Goal: Task Accomplishment & Management: Manage account settings

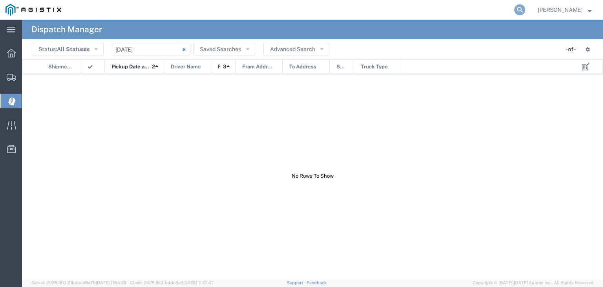
click at [526, 5] on icon at bounding box center [520, 9] width 11 height 11
type input "56392279"
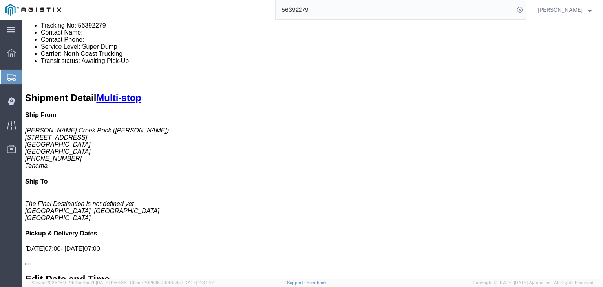
scroll to position [354, 0]
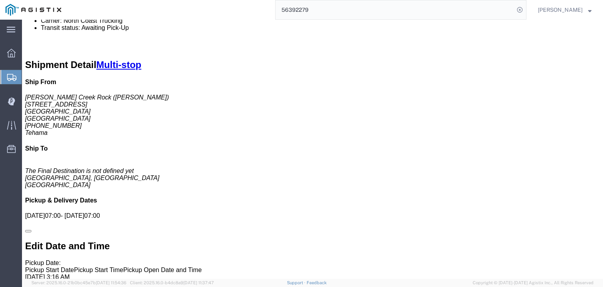
click link "Documents"
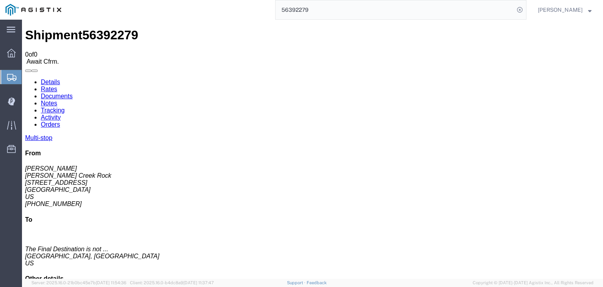
click at [65, 107] on link "Tracking" at bounding box center [53, 110] width 24 height 7
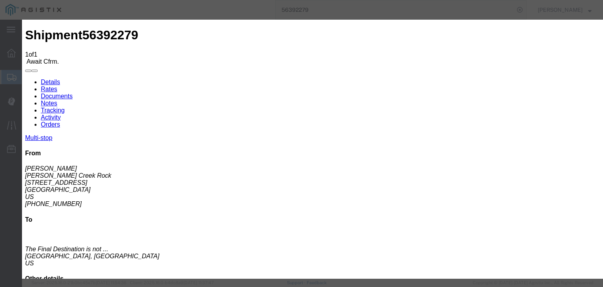
type input "[DATE]"
type input "3:00 AM"
type input "[DATE]"
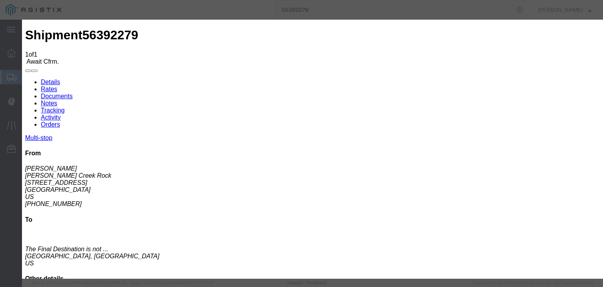
type input "7:00 AM"
select select "ARVPULOC"
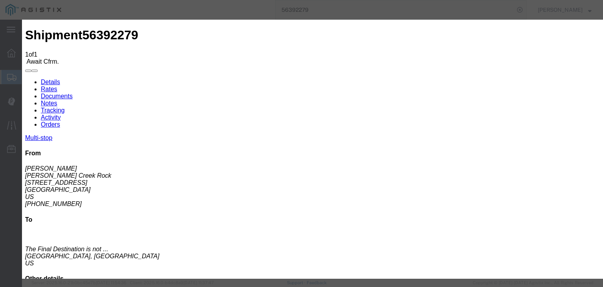
select select "{"pickupDeliveryInfoId": "122068744","pickupOrDelivery": "P","stopNum": "1","lo…"
select select "CA"
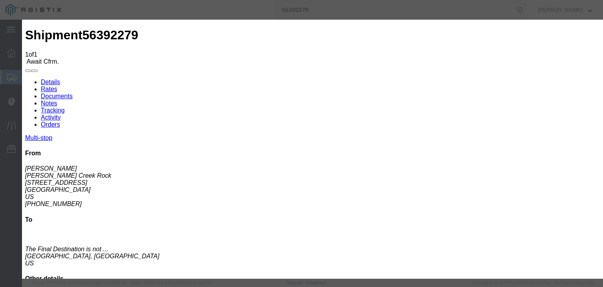
type input "Corning"
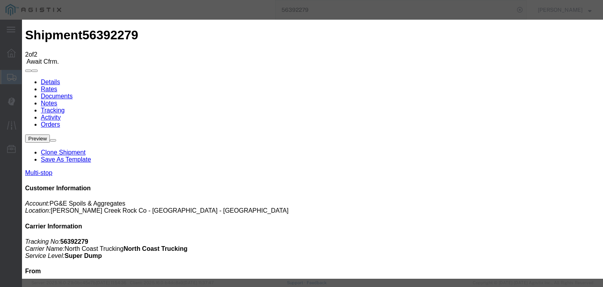
type input "[DATE]"
type input "3:00 AM"
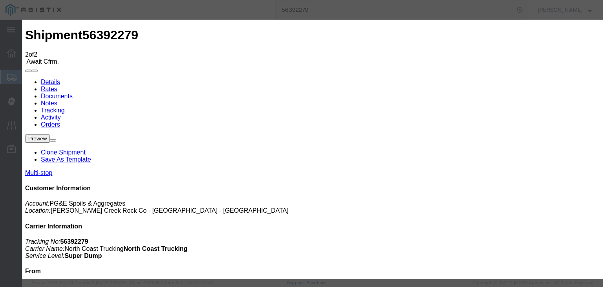
type input "[DATE]"
type input "7:15 AM"
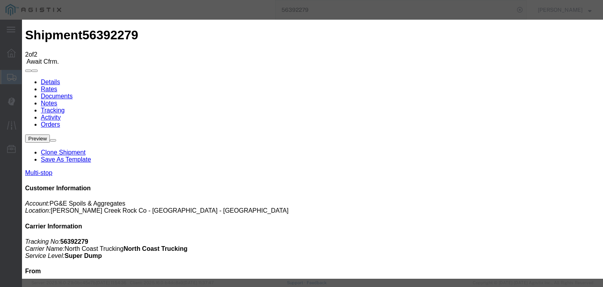
select select "DPTPULOC"
select select "{"pickupDeliveryInfoId": "122068744","pickupOrDelivery": "P","stopNum": "1","lo…"
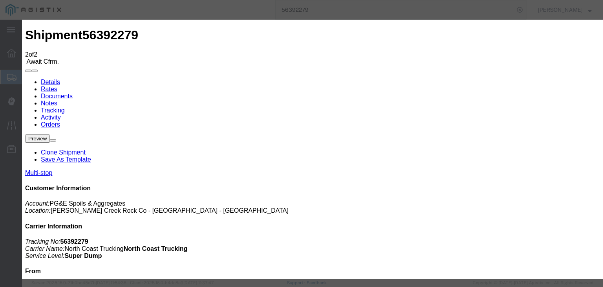
select select "CA"
type input "Corning"
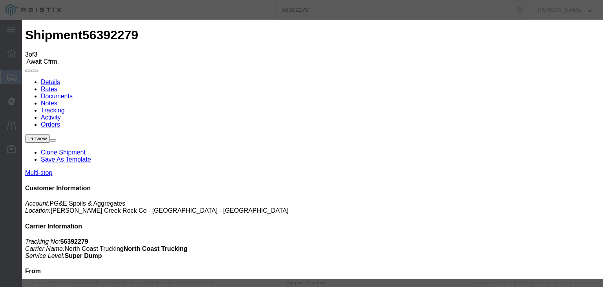
type input "[DATE]"
type input "3:00 AM"
drag, startPoint x: 184, startPoint y: 153, endPoint x: 198, endPoint y: 145, distance: 15.5
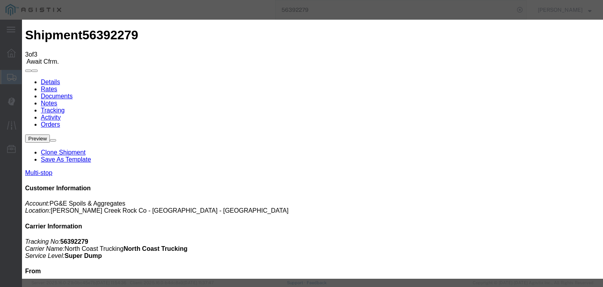
type input "[DATE]"
drag, startPoint x: 264, startPoint y: 88, endPoint x: 266, endPoint y: 96, distance: 8.2
type input "7:55 AM"
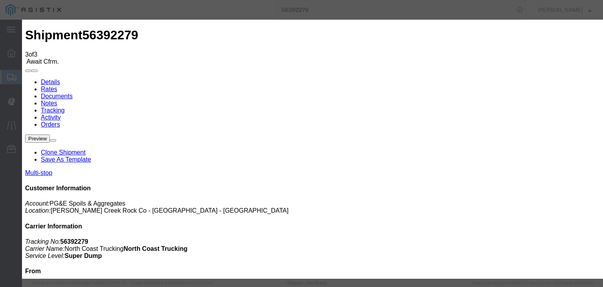
select select "ARVDLVLOC"
select select "{"pickupDeliveryInfoId": "122068745","pickupOrDelivery": "D","stopNum": "2","lo…"
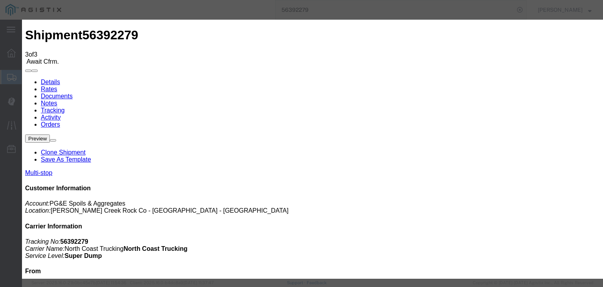
select select "CA"
type input "[GEOGRAPHIC_DATA]"
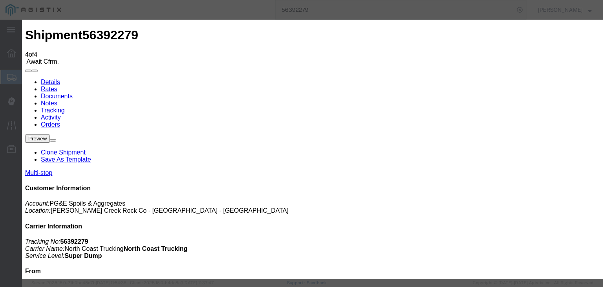
type input "[DATE]"
type input "3:00 AM"
type input "[DATE]"
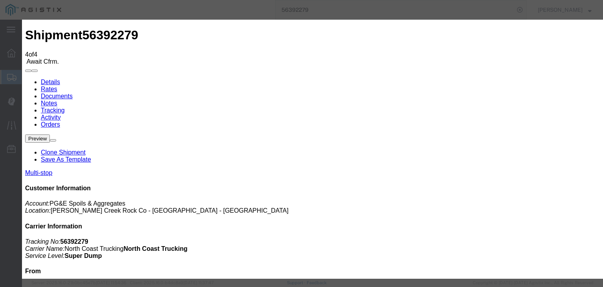
type input "8:10 AM"
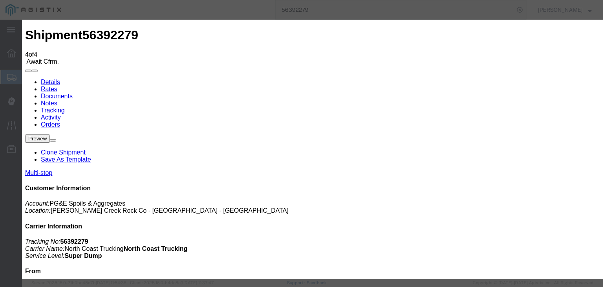
select select "DPTDLVLOC"
select select "{"pickupDeliveryInfoId": "122068745","pickupOrDelivery": "D","stopNum": "2","lo…"
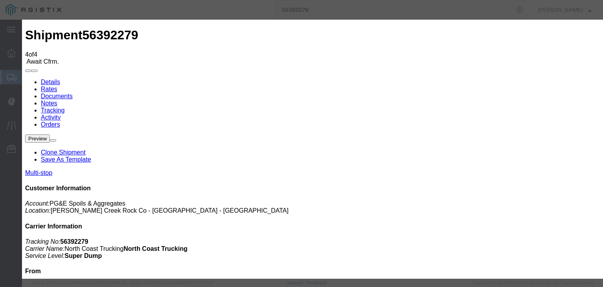
select select "CA"
type input "[GEOGRAPHIC_DATA]"
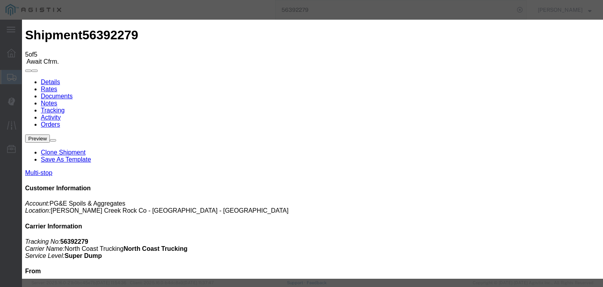
type input "[DATE]"
type input "3:00 AM"
type input "[DATE]"
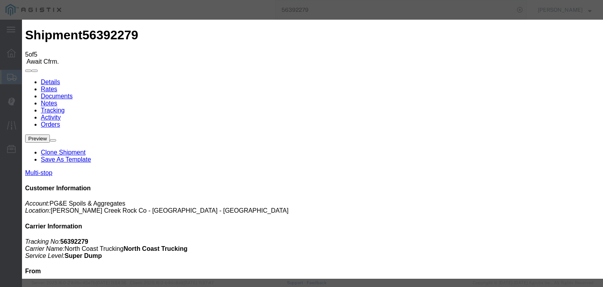
type input "8:50 AM"
drag, startPoint x: 222, startPoint y: 113, endPoint x: 221, endPoint y: 106, distance: 7.5
select select "ARVPULOC"
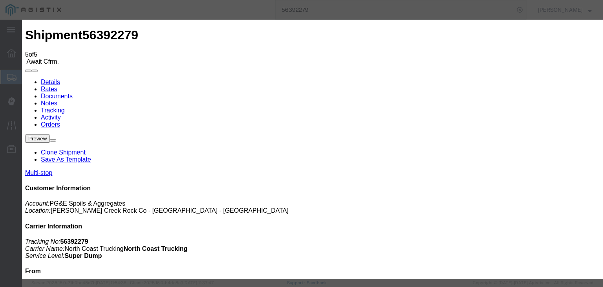
select select "{"pickupDeliveryInfoId": "122068744","pickupOrDelivery": "P","stopNum": "1","lo…"
select select "CA"
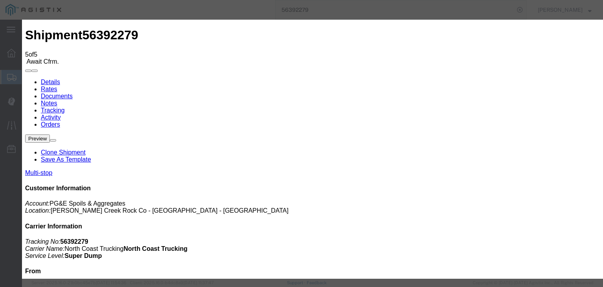
type input "Corning"
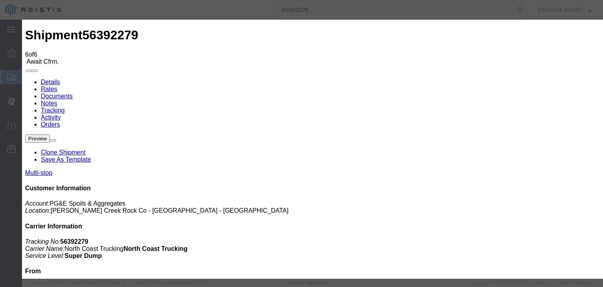
type input "[DATE]"
type input "3:00 AM"
type input "[DATE]"
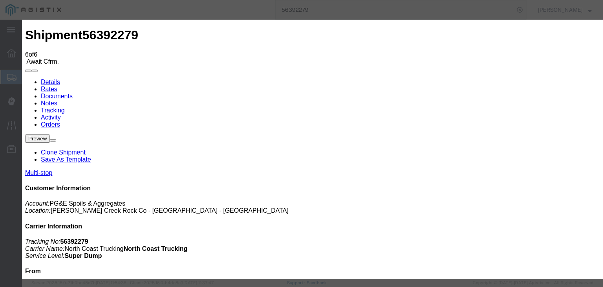
type input "9:00 AM"
select select "DPTPULOC"
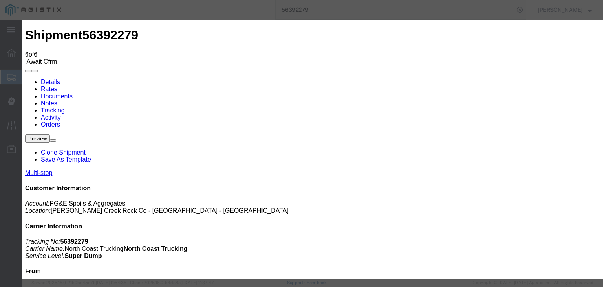
drag, startPoint x: 424, startPoint y: 98, endPoint x: 427, endPoint y: 102, distance: 5.3
select select "{"pickupDeliveryInfoId": "122068744","pickupOrDelivery": "P","stopNum": "1","lo…"
select select "CA"
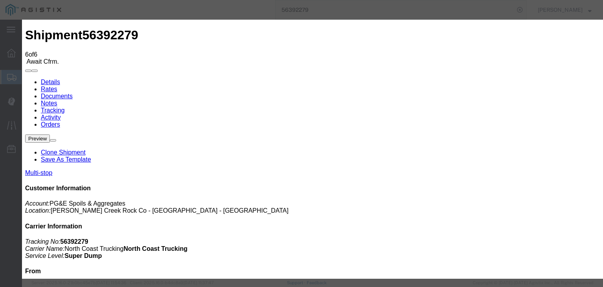
type input "Corning"
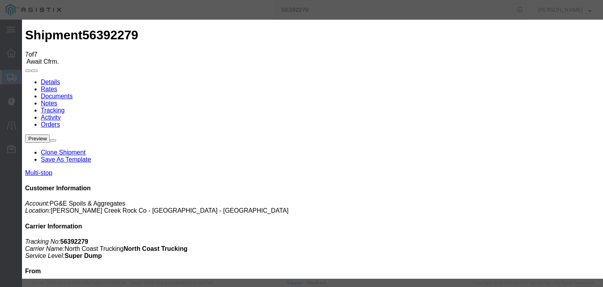
type input "[DATE]"
type input "3:00 AM"
type input "[DATE]"
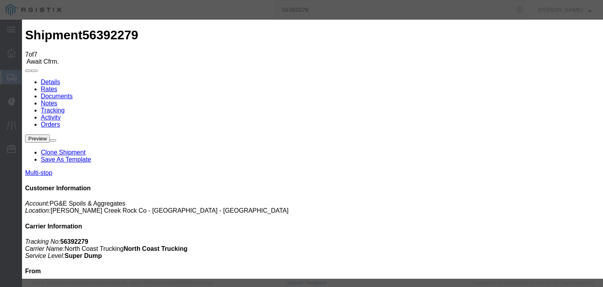
type input "9:45 AM"
select select "ARVDLVLOC"
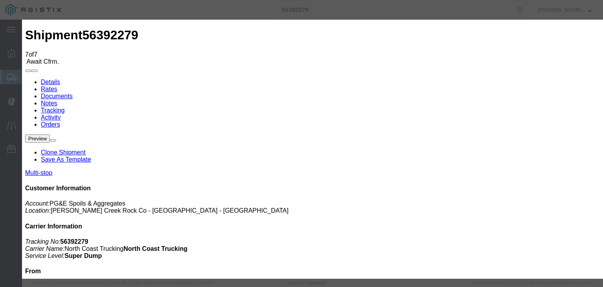
select select "{"pickupDeliveryInfoId": "122068745","pickupOrDelivery": "D","stopNum": "2","lo…"
select select "CA"
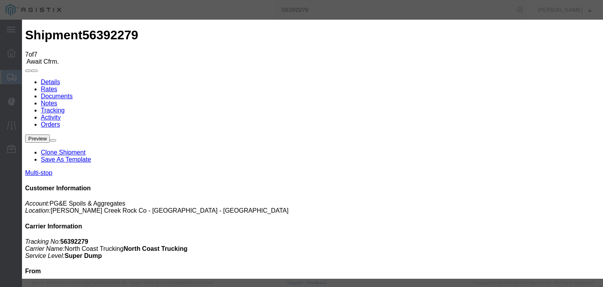
type input "[GEOGRAPHIC_DATA]"
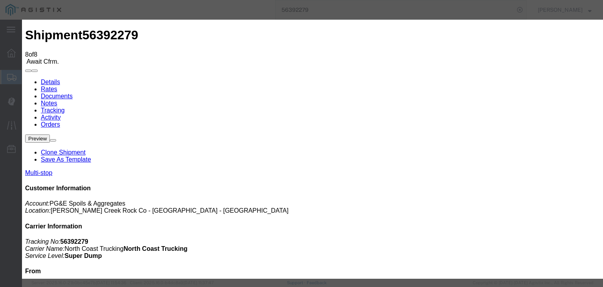
type input "[DATE]"
type input "3:00 AM"
type input "[DATE]"
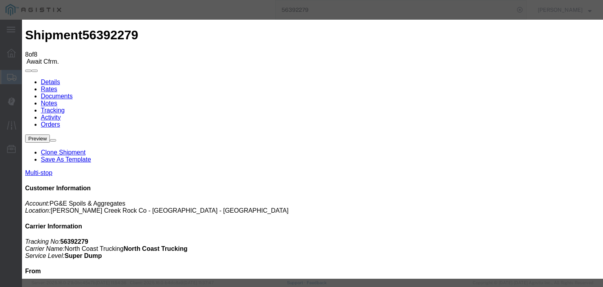
type input "9:50 AM"
select select "DPTDLVLOC"
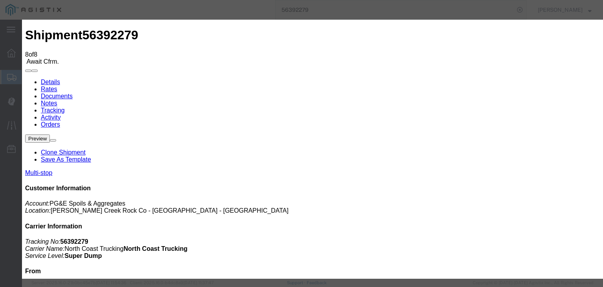
select select "{"pickupDeliveryInfoId": "122068745","pickupOrDelivery": "D","stopNum": "2","lo…"
select select "CA"
type input "[GEOGRAPHIC_DATA]"
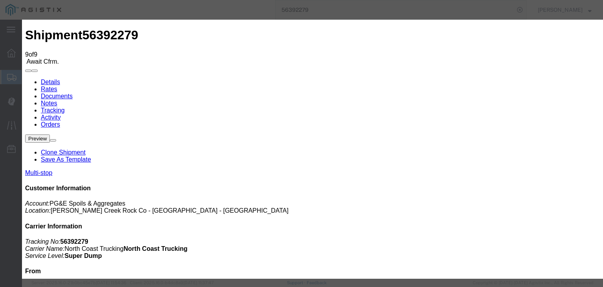
type input "[DATE]"
type input "3:00 AM"
type input "[DATE]"
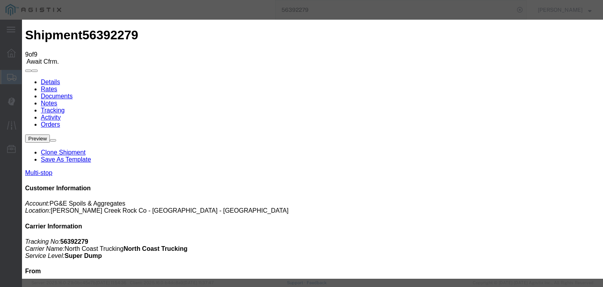
type input "10:35 AM"
drag, startPoint x: 222, startPoint y: 109, endPoint x: 222, endPoint y: 117, distance: 7.9
select select "ARVPULOC"
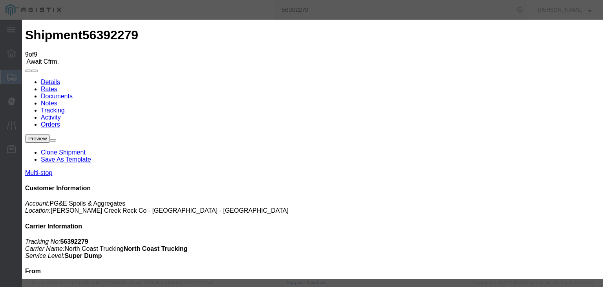
select select "{"pickupDeliveryInfoId": "122068744","pickupOrDelivery": "P","stopNum": "1","lo…"
select select "CA"
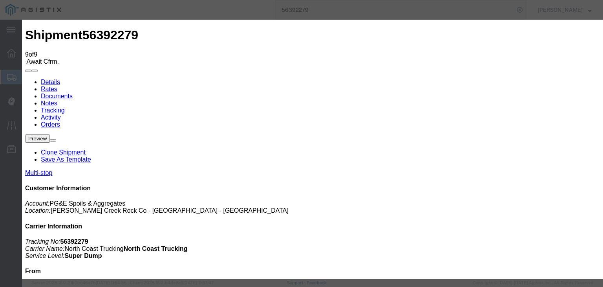
type input "Corning"
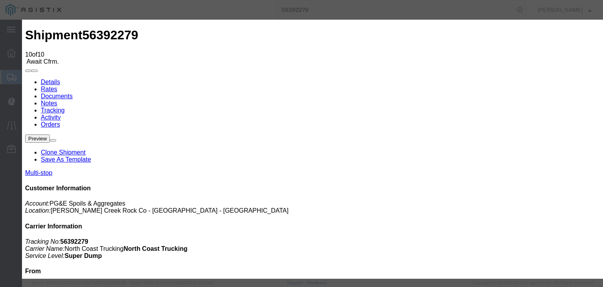
type input "[DATE]"
type input "3:00 AM"
type input "[DATE]"
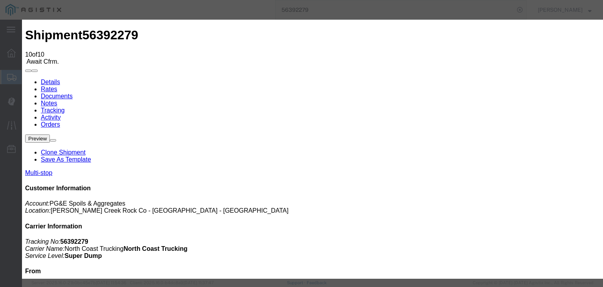
type input "10:45 AM"
select select "DPTPULOC"
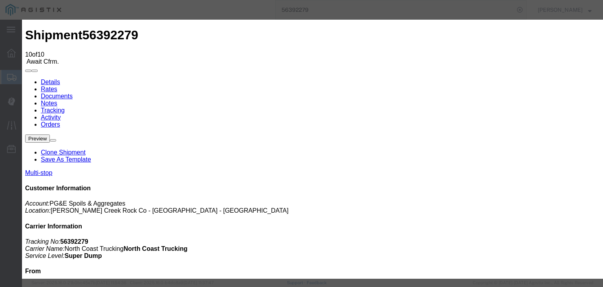
select select "{"pickupDeliveryInfoId": "122068744","pickupOrDelivery": "P","stopNum": "1","lo…"
select select "CA"
type input "Corning"
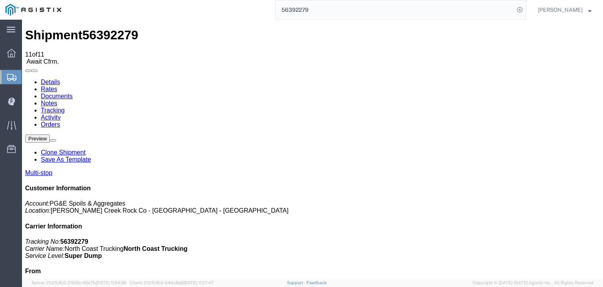
drag, startPoint x: 396, startPoint y: 76, endPoint x: 391, endPoint y: 76, distance: 4.7
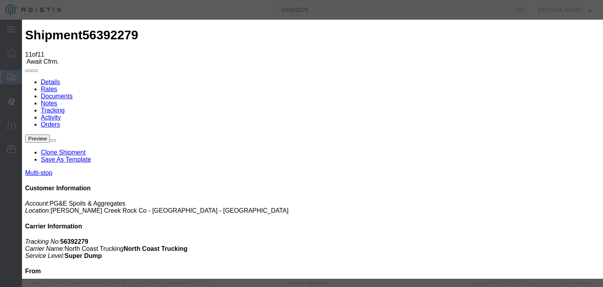
type input "[DATE]"
type input "3:00 AM"
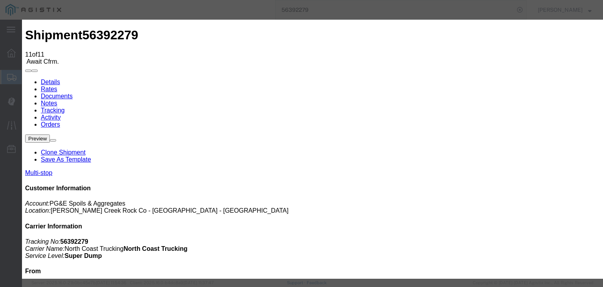
type input "[DATE]"
type input "11:00 AM"
select select "BREAKSTART"
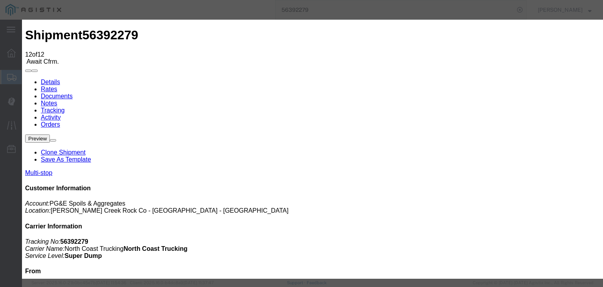
type input "[DATE]"
type input "3:00 AM"
type input "[DATE]"
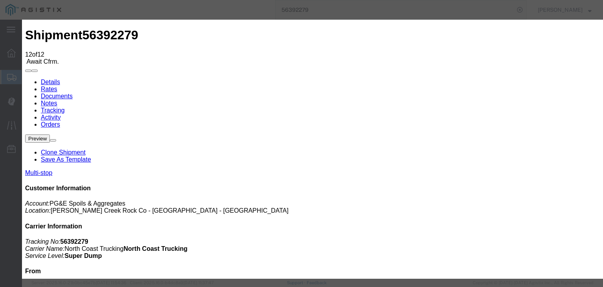
type input "11:30 AM"
select select "BREAKSTOP"
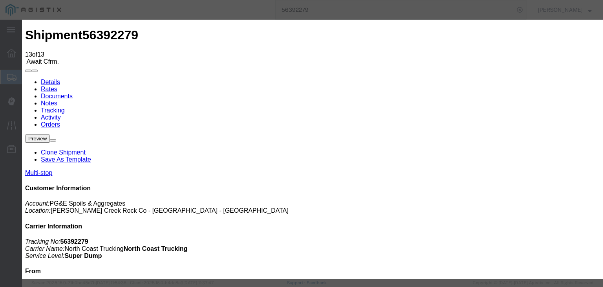
type input "[DATE]"
type input "3:00 AM"
type input "[DATE]"
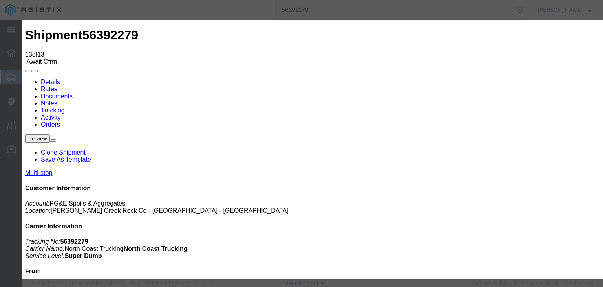
type input "12:00 PM"
drag, startPoint x: 223, startPoint y: 114, endPoint x: 222, endPoint y: 119, distance: 5.6
select select "ARVDLVLOC"
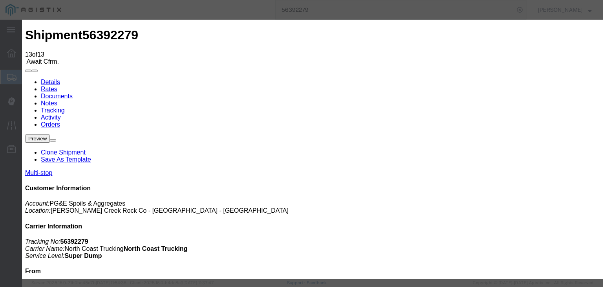
select select "{"pickupDeliveryInfoId": "122068745","pickupOrDelivery": "D","stopNum": "2","lo…"
select select "CA"
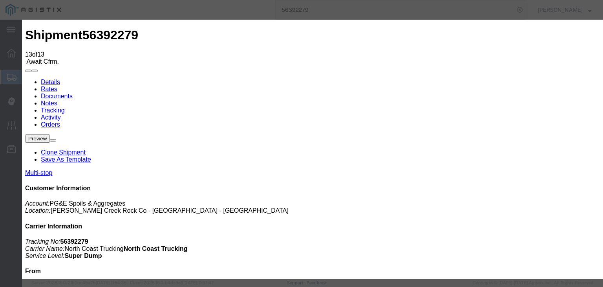
type input "[GEOGRAPHIC_DATA]"
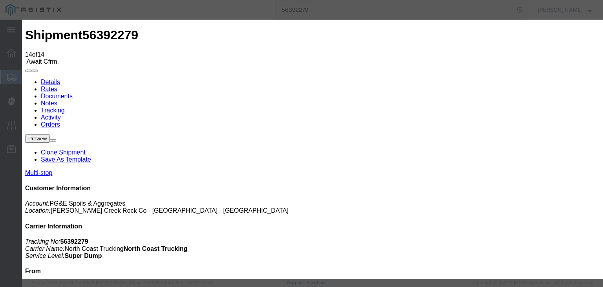
type input "[DATE]"
type input "3:00 AM"
type input "[DATE]"
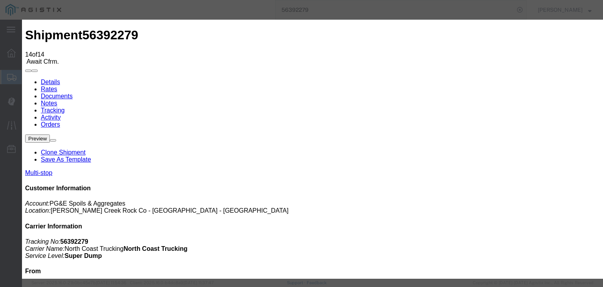
type input "12:10 PM"
select select "DPTDLVLOC"
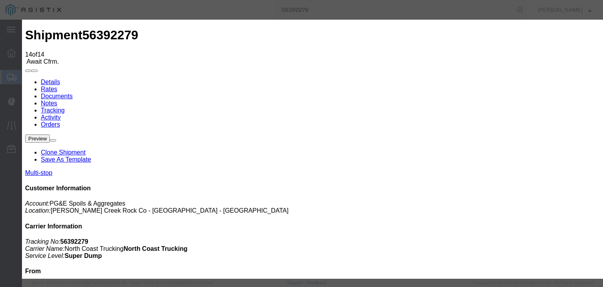
select select "{"pickupDeliveryInfoId": "122068745","pickupOrDelivery": "D","stopNum": "2","lo…"
select select "CA"
type input "[GEOGRAPHIC_DATA]"
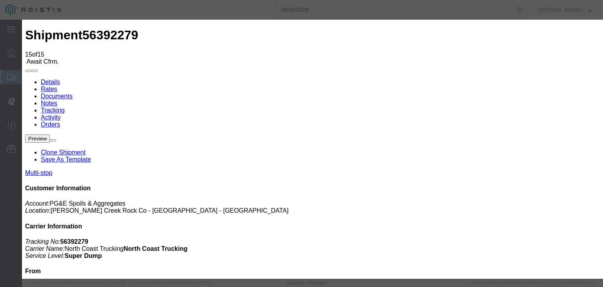
type input "[DATE]"
type input "3:00 AM"
drag, startPoint x: 223, startPoint y: 36, endPoint x: 210, endPoint y: 44, distance: 15.6
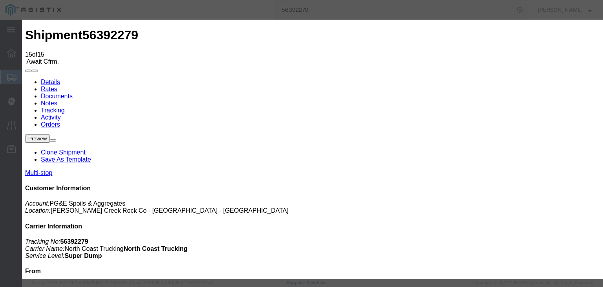
type input "[DATE]"
type input "12:50 PM"
drag, startPoint x: 216, startPoint y: 119, endPoint x: 215, endPoint y: 123, distance: 4.4
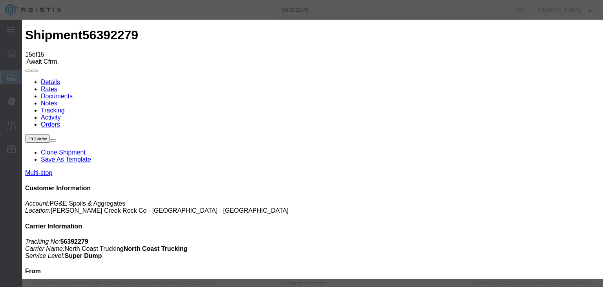
select select "ARVPULOC"
drag, startPoint x: 380, startPoint y: 108, endPoint x: 382, endPoint y: 113, distance: 5.3
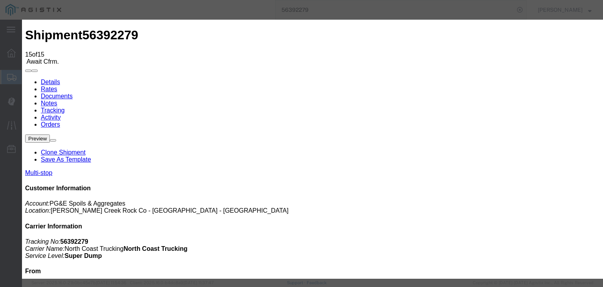
select select "{"pickupDeliveryInfoId": "122068744","pickupOrDelivery": "P","stopNum": "1","lo…"
select select "CA"
type input "Corning"
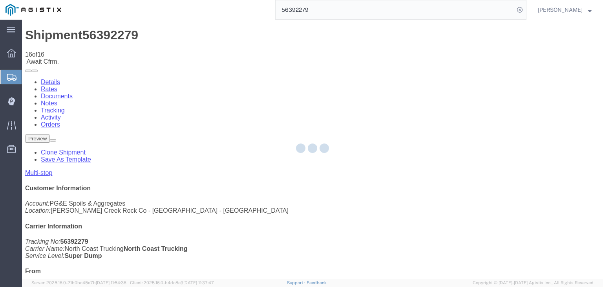
click at [401, 76] on div at bounding box center [312, 149] width 581 height 259
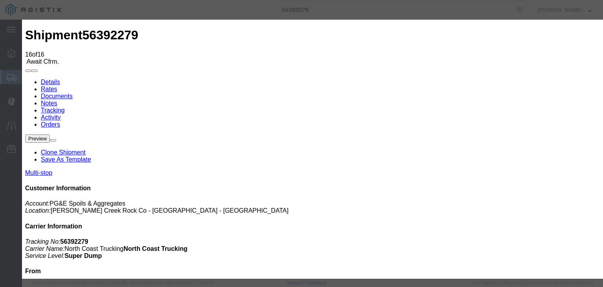
type input "[DATE]"
type input "3:00 AM"
type input "[DATE]"
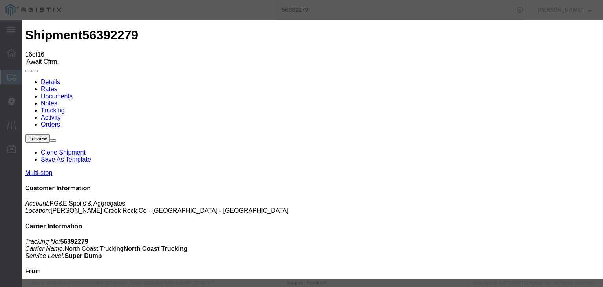
type input "12:55 PM"
drag, startPoint x: 214, startPoint y: 111, endPoint x: 216, endPoint y: 119, distance: 8.7
select select "DPTPULOC"
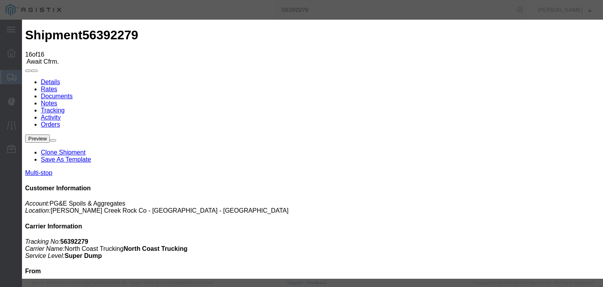
select select "{"pickupDeliveryInfoId": "122068744","pickupOrDelivery": "P","stopNum": "1","lo…"
select select "CA"
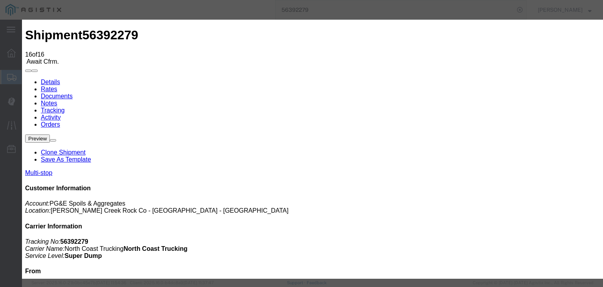
type input "Corning"
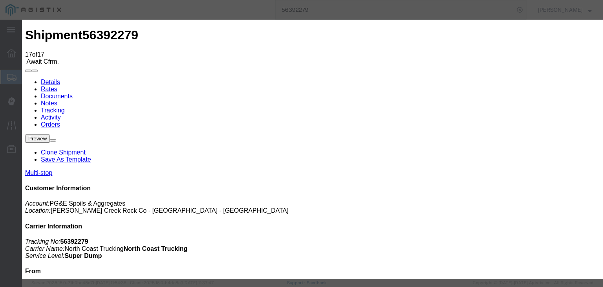
type input "[DATE]"
type input "3:00 AM"
type input "[DATE]"
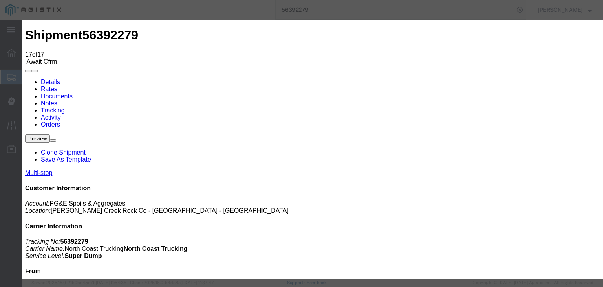
drag, startPoint x: 247, startPoint y: 99, endPoint x: 251, endPoint y: 100, distance: 4.0
type input "1:35 PM"
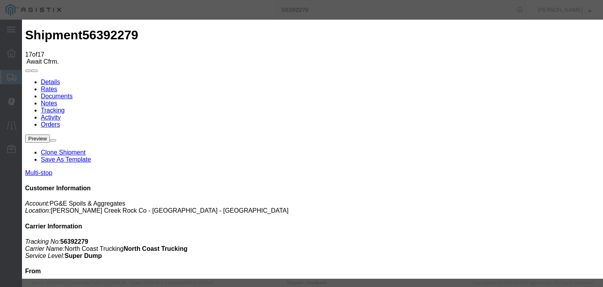
select select "ARVDLVLOC"
drag, startPoint x: 406, startPoint y: 94, endPoint x: 409, endPoint y: 103, distance: 9.9
select select "{"pickupDeliveryInfoId": "122068745","pickupOrDelivery": "D","stopNum": "2","lo…"
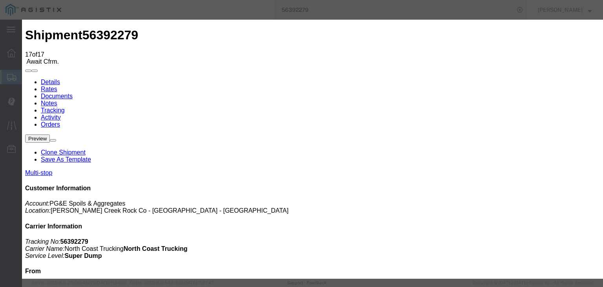
select select "CA"
type input "[GEOGRAPHIC_DATA]"
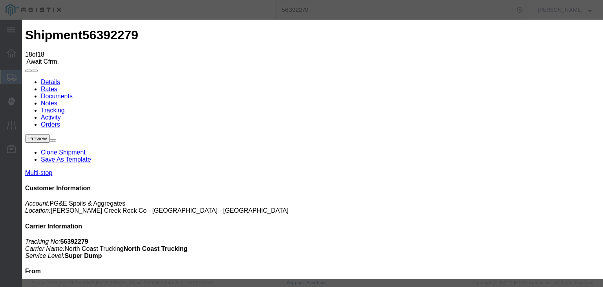
type input "[DATE]"
type input "3:00 AM"
type input "[DATE]"
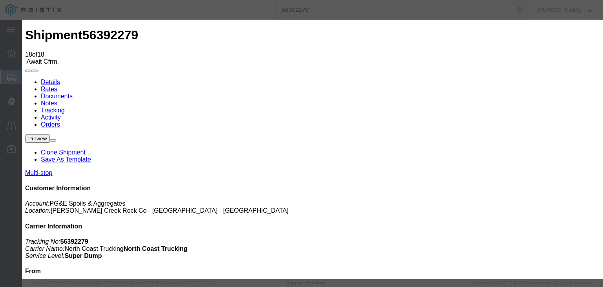
type input "1:40 PM"
select select "DPTDLVLOC"
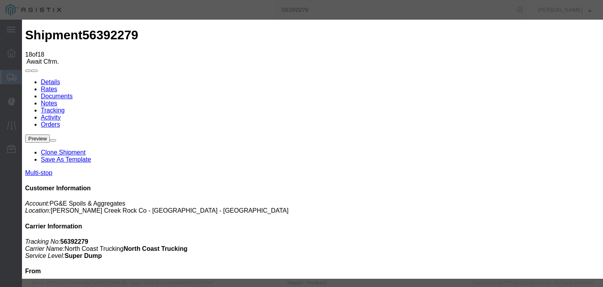
select select "{"pickupDeliveryInfoId": "122068745","pickupOrDelivery": "D","stopNum": "2","lo…"
select select "CA"
type input "[GEOGRAPHIC_DATA]"
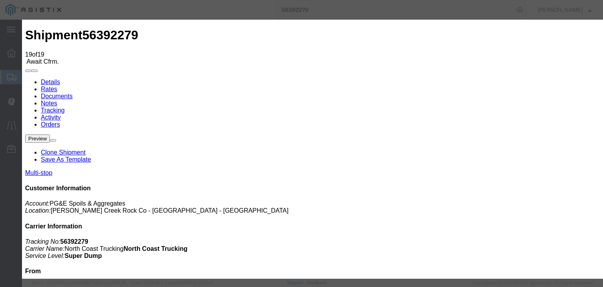
type input "[DATE]"
type input "3:00 AM"
drag, startPoint x: 186, startPoint y: 150, endPoint x: 257, endPoint y: 112, distance: 80.7
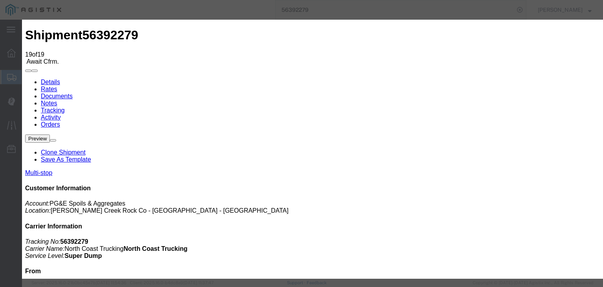
type input "[DATE]"
drag, startPoint x: 261, startPoint y: 96, endPoint x: 264, endPoint y: 101, distance: 6.0
type input "2:10 PM"
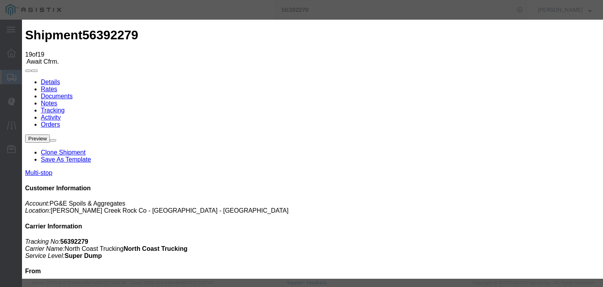
select select "ARVPULOC"
drag, startPoint x: 416, startPoint y: 92, endPoint x: 416, endPoint y: 103, distance: 11.4
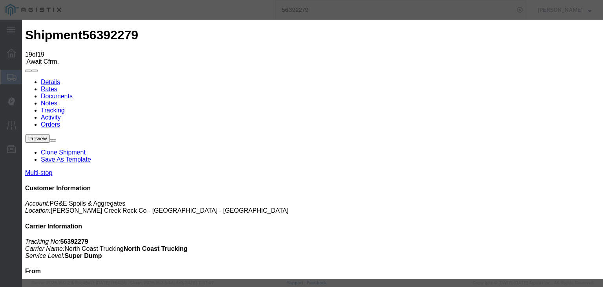
select select "{"pickupDeliveryInfoId": "122068744","pickupOrDelivery": "P","stopNum": "1","lo…"
select select "CA"
type input "Corning"
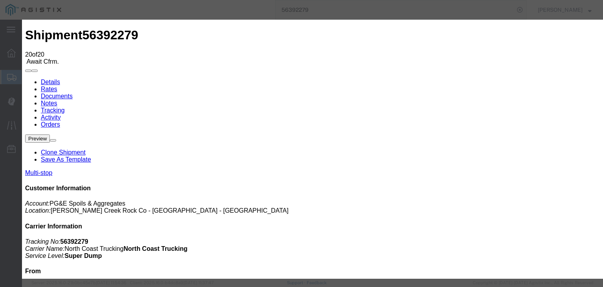
type input "[DATE]"
type input "3:00 AM"
type input "[DATE]"
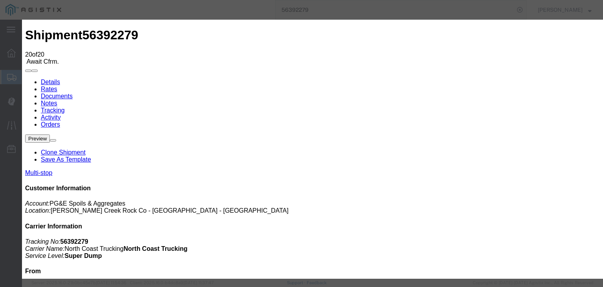
drag, startPoint x: 260, startPoint y: 94, endPoint x: 266, endPoint y: 99, distance: 7.2
type input "2:15 PM"
select select "DPTPULOC"
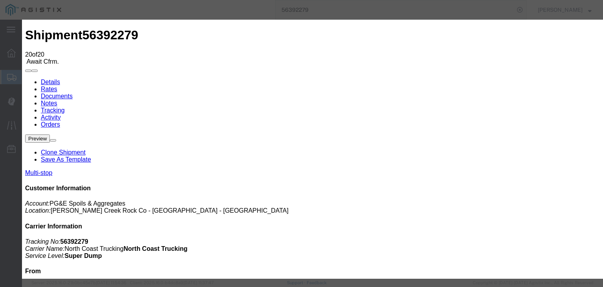
select select "{"pickupDeliveryInfoId": "122068744","pickupOrDelivery": "P","stopNum": "1","lo…"
select select "CA"
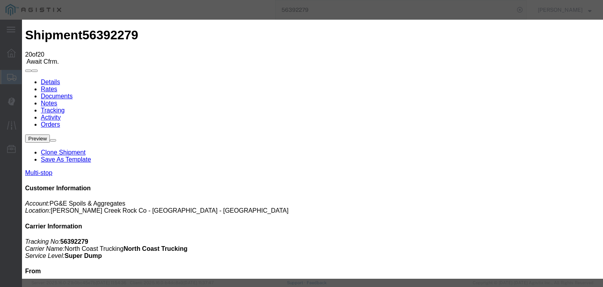
type input "Corning"
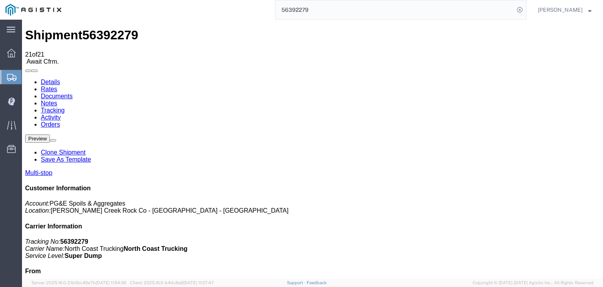
click at [73, 93] on link "Documents" at bounding box center [57, 96] width 32 height 7
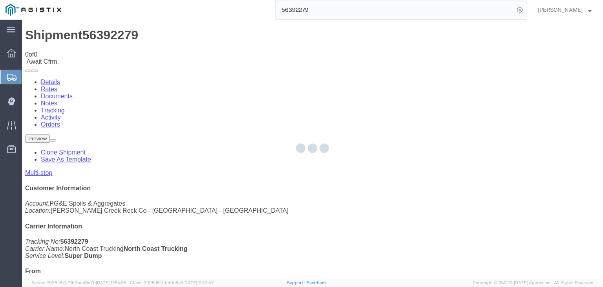
click at [333, 71] on div at bounding box center [312, 149] width 581 height 259
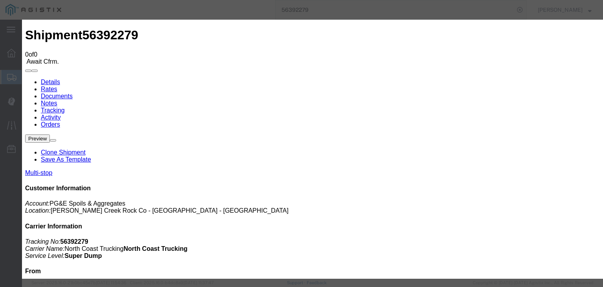
type input "C:\fakepath\[DATE] PGE 01125-56392279 [PERSON_NAME].pdf"
type input "Freight Bill and Weight Ticket"
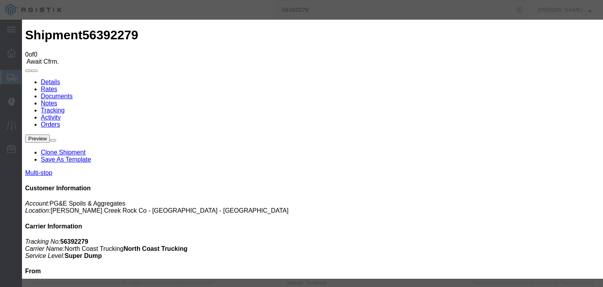
select select
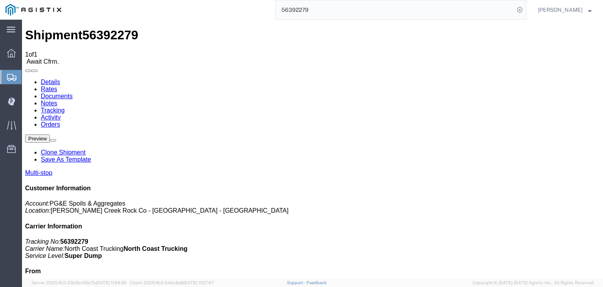
click at [65, 107] on link "Tracking" at bounding box center [53, 110] width 24 height 7
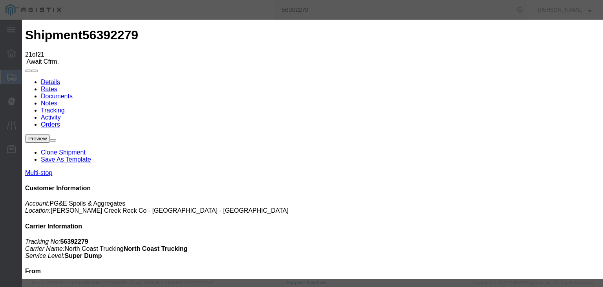
type input "[DATE]"
type input "3:00 AM"
type input "[DATE]"
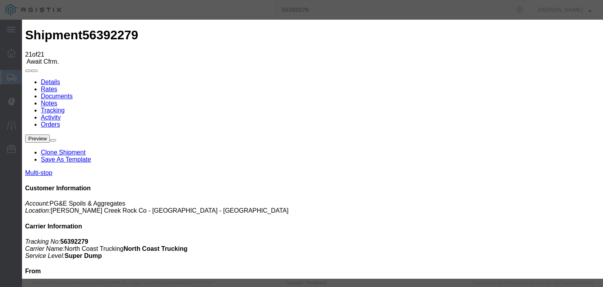
type input "2:15 PM"
select select "DELIVRED"
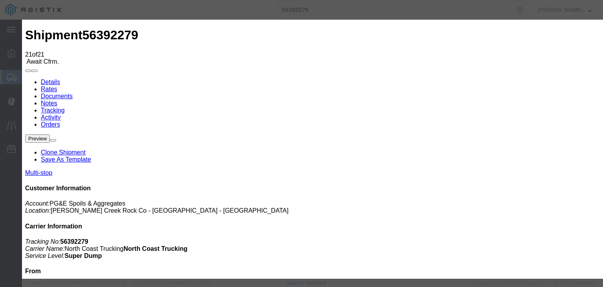
drag, startPoint x: 410, startPoint y: 96, endPoint x: 413, endPoint y: 104, distance: 8.3
select select "{"pickupDeliveryInfoId": "122068744","pickupOrDelivery": "P","stopNum": "1","lo…"
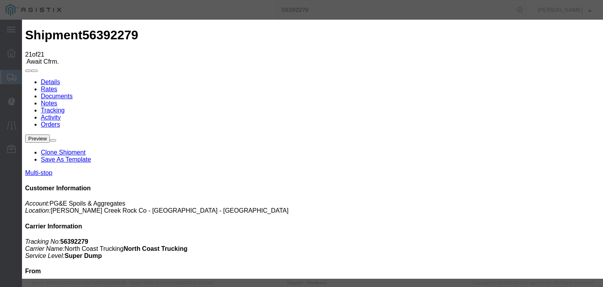
select select "CA"
type input "Corning"
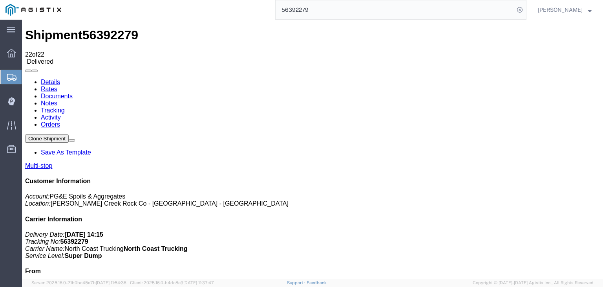
click at [57, 100] on link "Notes" at bounding box center [49, 103] width 16 height 7
click at [326, 4] on input "56392279" at bounding box center [395, 9] width 239 height 19
type input "56402740"
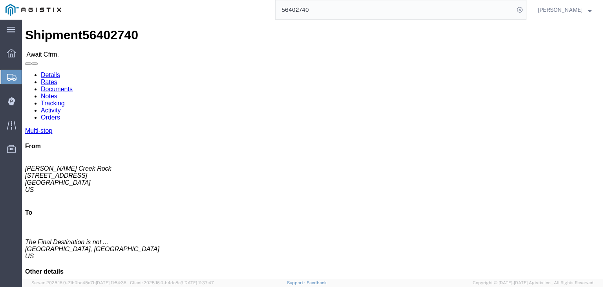
click link "Documents"
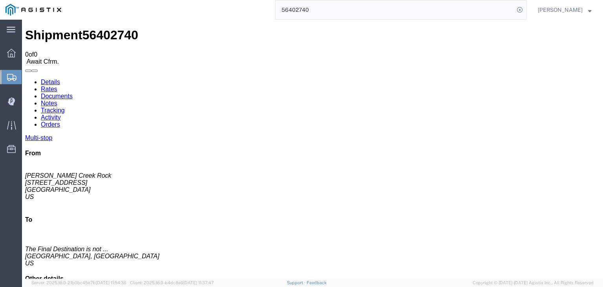
click at [65, 107] on link "Tracking" at bounding box center [53, 110] width 24 height 7
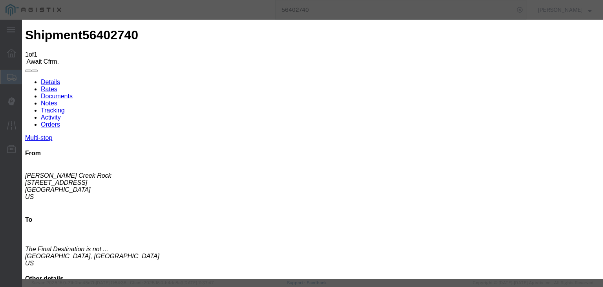
type input "[DATE]"
type input "3:00 AM"
type input "[DATE]"
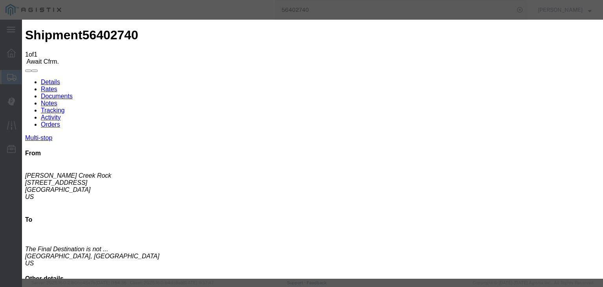
type input "7:00 AM"
select select "ARVPULOC"
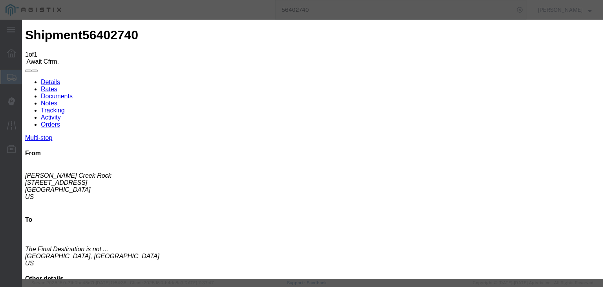
select select "{"pickupDeliveryInfoId": "122090012","pickupOrDelivery": "P","stopNum": "1","lo…"
select select "CA"
type input "Corning"
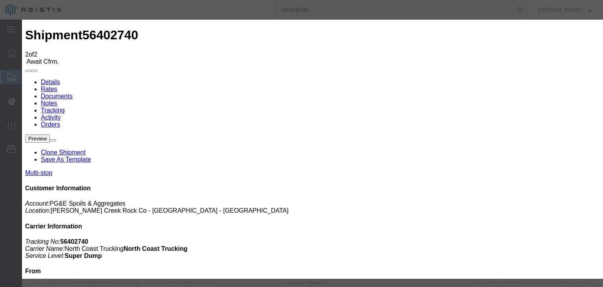
type input "[DATE]"
type input "3:00 AM"
type input "[DATE]"
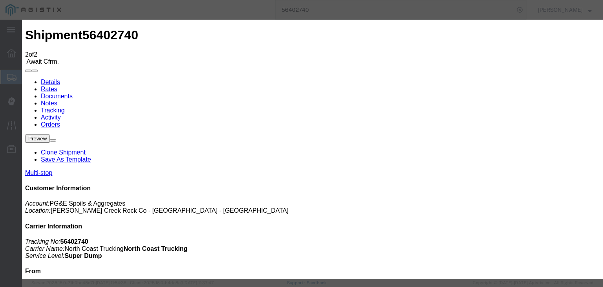
type input "7:30 AM"
select select "DPTPULOC"
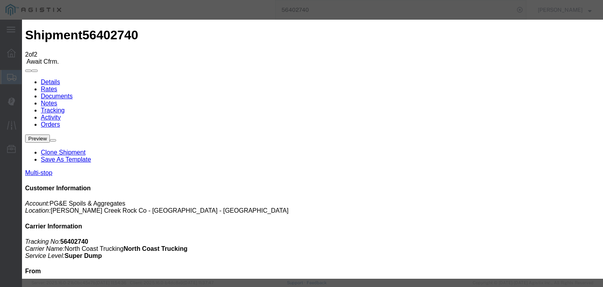
select select "{"pickupDeliveryInfoId": "122090012","pickupOrDelivery": "P","stopNum": "1","lo…"
select select "CA"
type input "Corning"
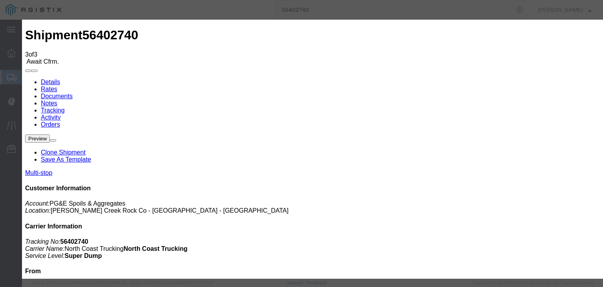
type input "[DATE]"
type input "3:00 AM"
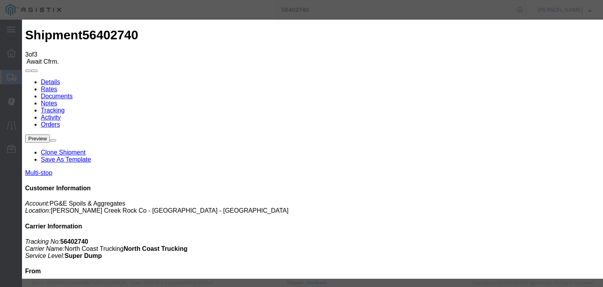
type input "[DATE]"
type input "7:50 AM"
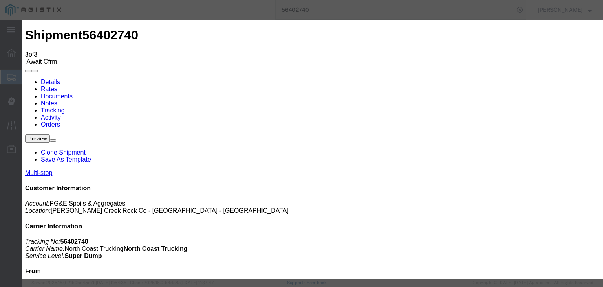
select select "ARVDLVLOC"
select select "{"pickupDeliveryInfoId": "122090013","pickupOrDelivery": "D","stopNum": "2","lo…"
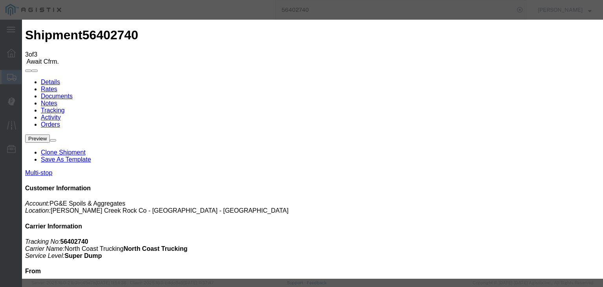
select select "CA"
type input "[GEOGRAPHIC_DATA]"
drag, startPoint x: 494, startPoint y: 250, endPoint x: 493, endPoint y: 246, distance: 4.1
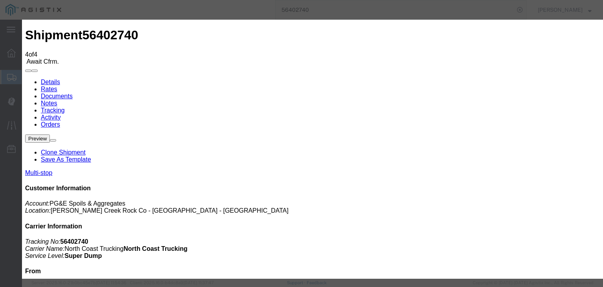
type input "[DATE]"
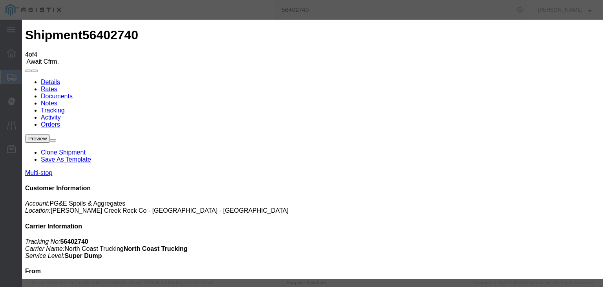
type input "[DATE]"
type input "3:00 AM"
type input "[DATE]"
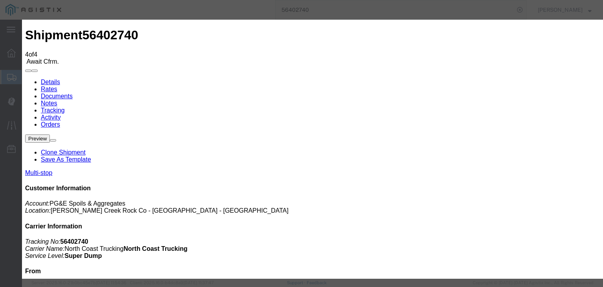
type input "8:00 AM"
drag, startPoint x: 253, startPoint y: 110, endPoint x: 249, endPoint y: 116, distance: 7.6
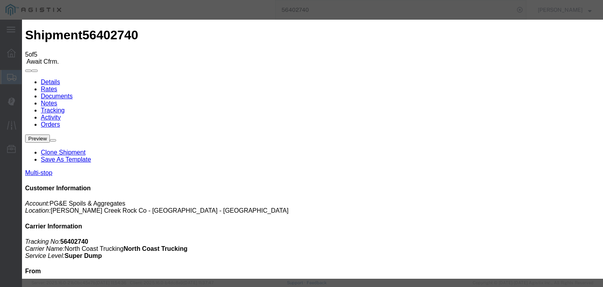
drag, startPoint x: 222, startPoint y: 110, endPoint x: 218, endPoint y: 116, distance: 6.5
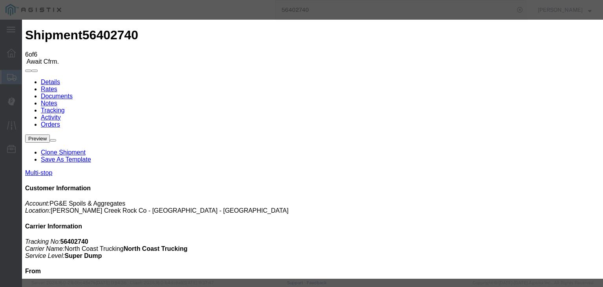
drag, startPoint x: 179, startPoint y: 96, endPoint x: 178, endPoint y: 104, distance: 7.5
drag, startPoint x: 200, startPoint y: 149, endPoint x: 223, endPoint y: 134, distance: 27.9
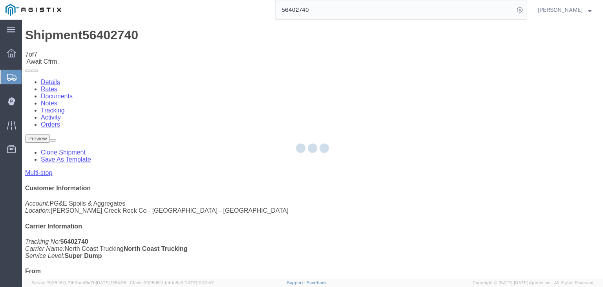
click at [402, 69] on div at bounding box center [312, 149] width 581 height 259
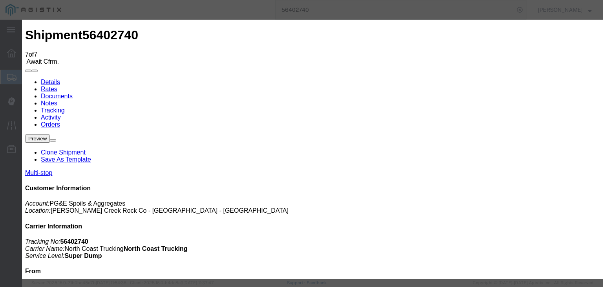
drag, startPoint x: 238, startPoint y: 117, endPoint x: 231, endPoint y: 117, distance: 7.9
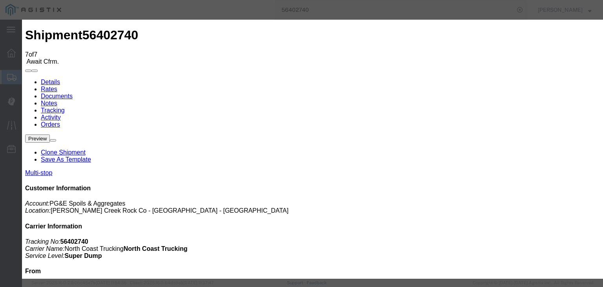
drag, startPoint x: 406, startPoint y: 101, endPoint x: 409, endPoint y: 104, distance: 4.8
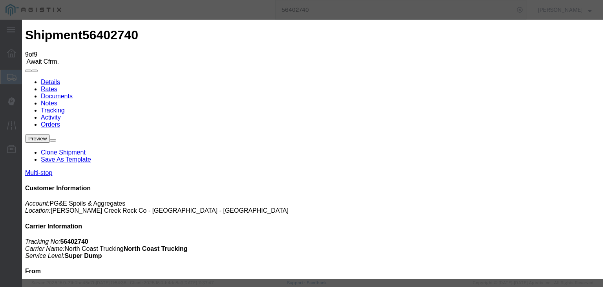
drag, startPoint x: 180, startPoint y: 99, endPoint x: 192, endPoint y: 127, distance: 30.6
drag, startPoint x: 243, startPoint y: 108, endPoint x: 240, endPoint y: 110, distance: 4.0
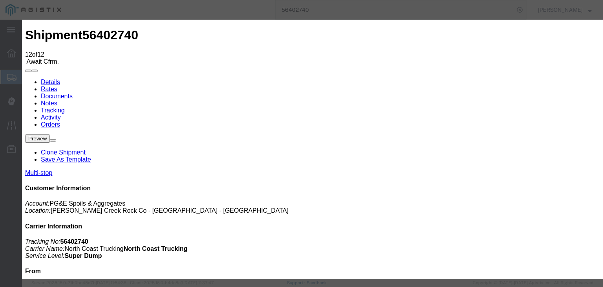
drag, startPoint x: 405, startPoint y: 97, endPoint x: 407, endPoint y: 103, distance: 6.6
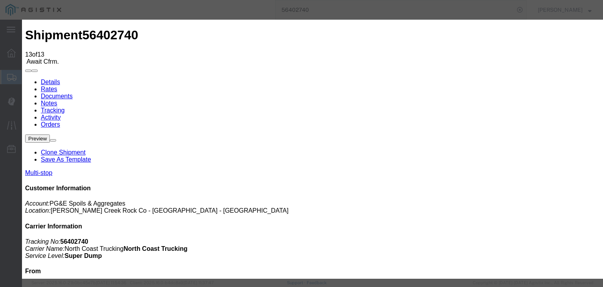
drag, startPoint x: 195, startPoint y: 148, endPoint x: 209, endPoint y: 140, distance: 16.5
drag, startPoint x: 259, startPoint y: 98, endPoint x: 264, endPoint y: 103, distance: 7.2
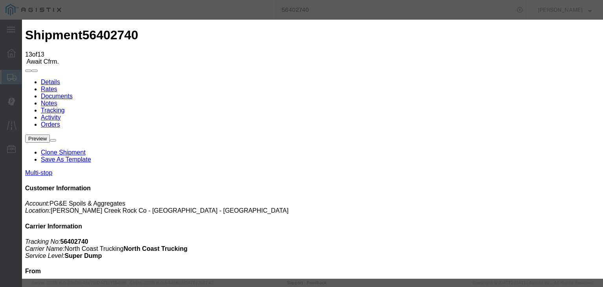
drag, startPoint x: 185, startPoint y: 111, endPoint x: 187, endPoint y: 117, distance: 6.0
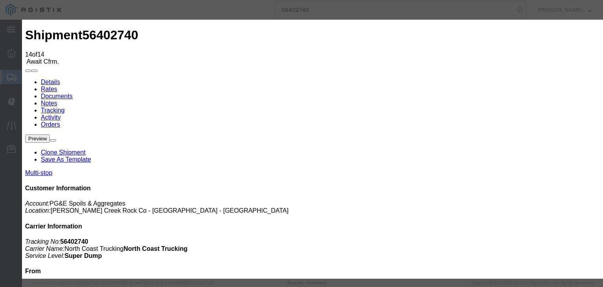
drag, startPoint x: 490, startPoint y: 242, endPoint x: 484, endPoint y: 229, distance: 14.4
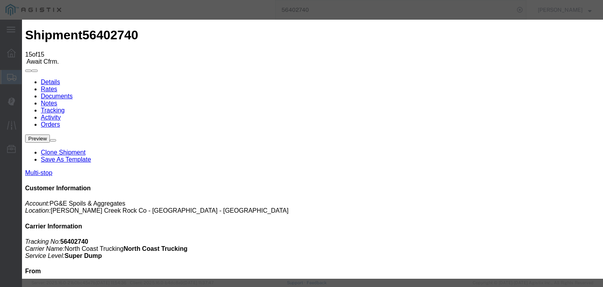
drag, startPoint x: 223, startPoint y: 112, endPoint x: 223, endPoint y: 119, distance: 7.1
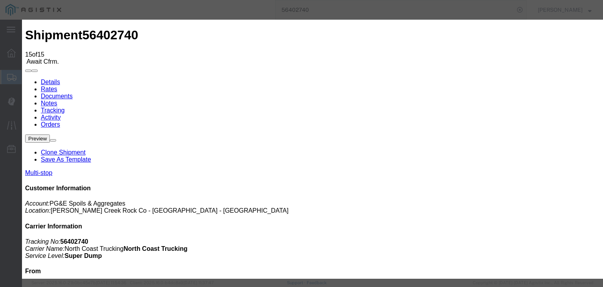
drag, startPoint x: 402, startPoint y: 99, endPoint x: 405, endPoint y: 103, distance: 4.8
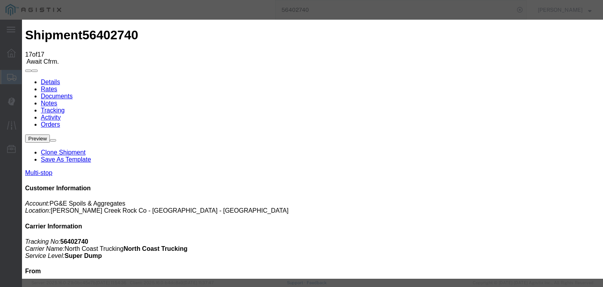
drag, startPoint x: 236, startPoint y: 109, endPoint x: 235, endPoint y: 113, distance: 4.2
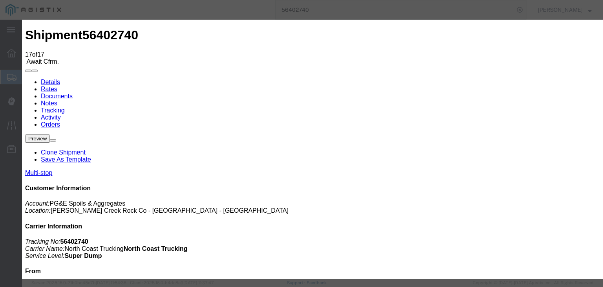
drag, startPoint x: 420, startPoint y: 96, endPoint x: 421, endPoint y: 104, distance: 8.8
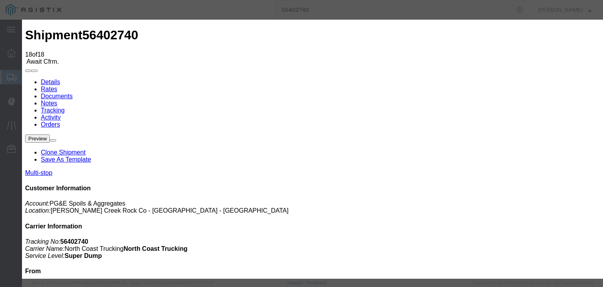
drag, startPoint x: 201, startPoint y: 150, endPoint x: 268, endPoint y: 115, distance: 75.2
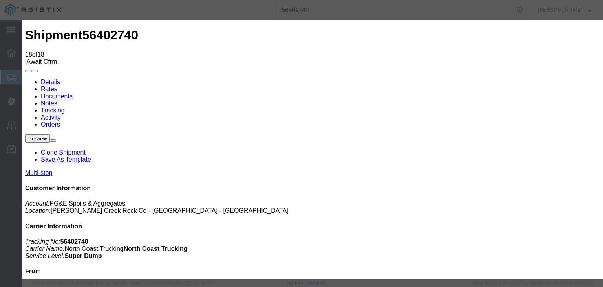
drag, startPoint x: 390, startPoint y: 99, endPoint x: 394, endPoint y: 104, distance: 5.9
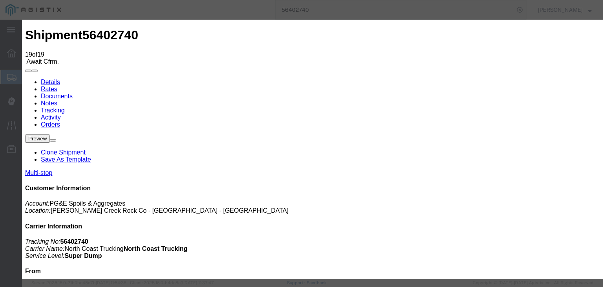
drag, startPoint x: 275, startPoint y: 97, endPoint x: 279, endPoint y: 99, distance: 4.2
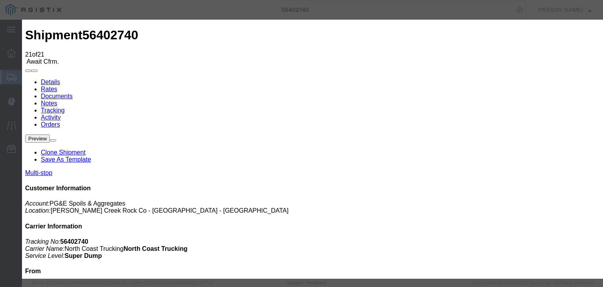
drag, startPoint x: 187, startPoint y: 100, endPoint x: 189, endPoint y: 111, distance: 10.7
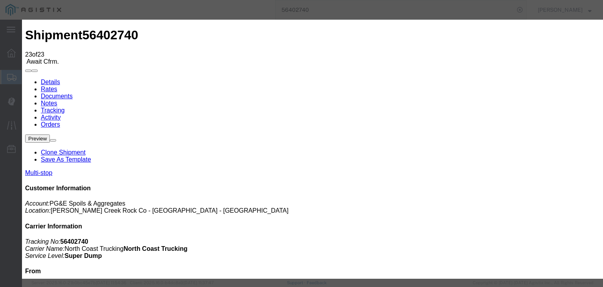
drag, startPoint x: 398, startPoint y: 101, endPoint x: 400, endPoint y: 104, distance: 4.2
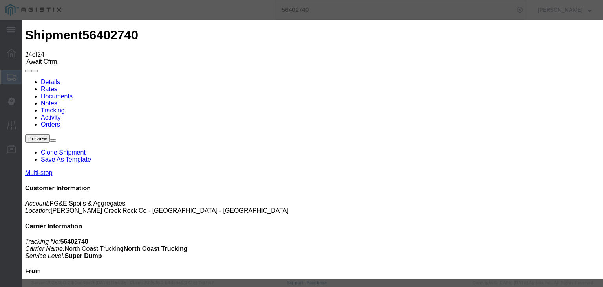
drag, startPoint x: 198, startPoint y: 147, endPoint x: 201, endPoint y: 142, distance: 5.3
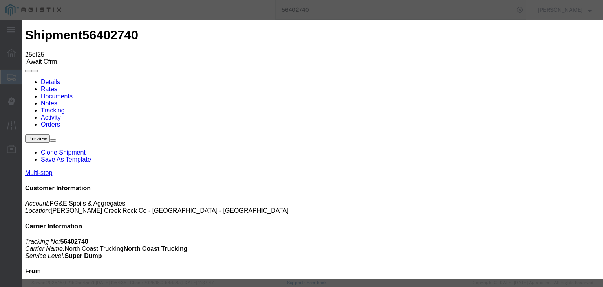
drag, startPoint x: 242, startPoint y: 112, endPoint x: 241, endPoint y: 117, distance: 5.6
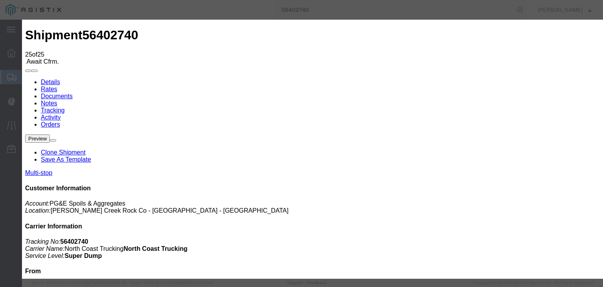
drag, startPoint x: 401, startPoint y: 96, endPoint x: 401, endPoint y: 103, distance: 7.1
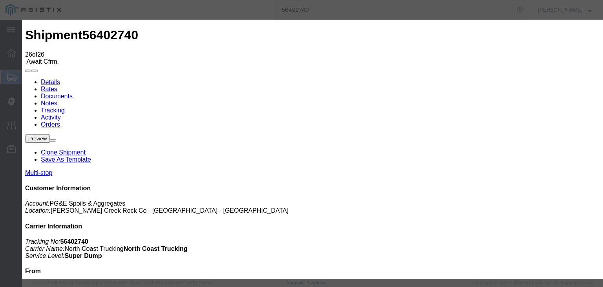
drag, startPoint x: 403, startPoint y: 98, endPoint x: 405, endPoint y: 104, distance: 6.0
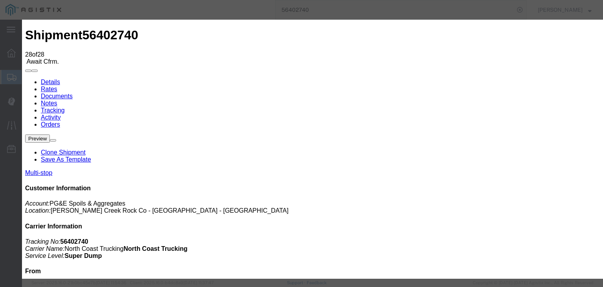
drag, startPoint x: 422, startPoint y: 122, endPoint x: 400, endPoint y: 103, distance: 29.5
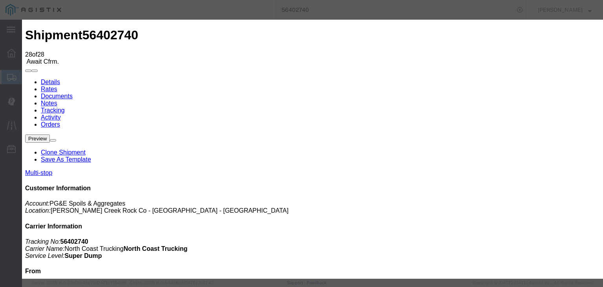
drag, startPoint x: 418, startPoint y: 98, endPoint x: 418, endPoint y: 104, distance: 6.3
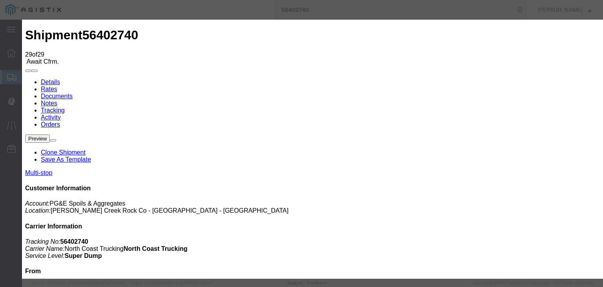
drag, startPoint x: 238, startPoint y: 110, endPoint x: 228, endPoint y: 119, distance: 13.6
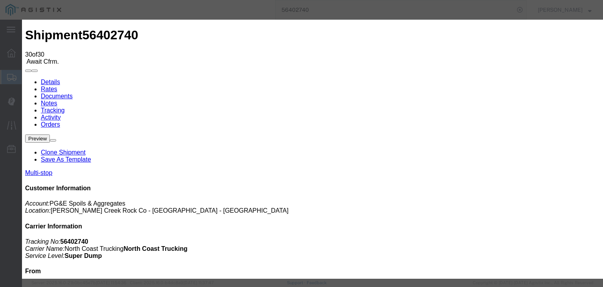
drag, startPoint x: 231, startPoint y: 112, endPoint x: 229, endPoint y: 118, distance: 6.5
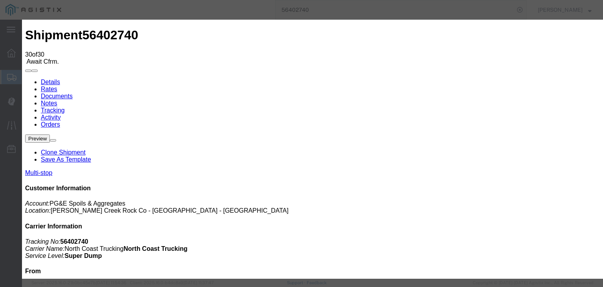
drag, startPoint x: 413, startPoint y: 94, endPoint x: 414, endPoint y: 99, distance: 5.6
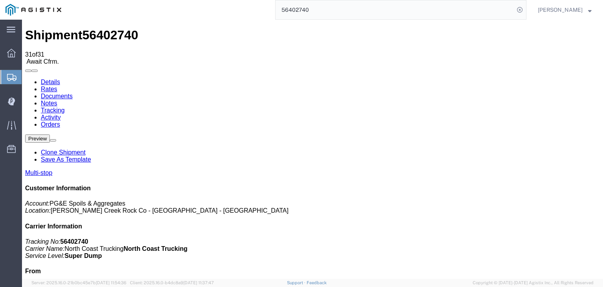
click at [73, 93] on link "Documents" at bounding box center [57, 96] width 32 height 7
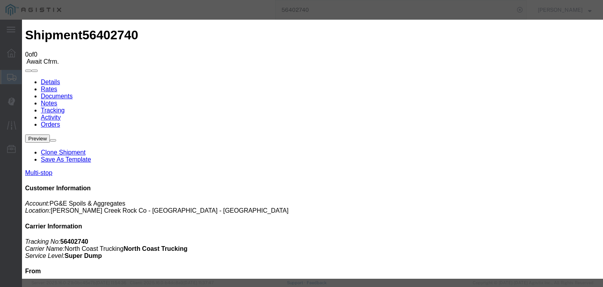
drag, startPoint x: 190, startPoint y: 82, endPoint x: 217, endPoint y: 86, distance: 27.8
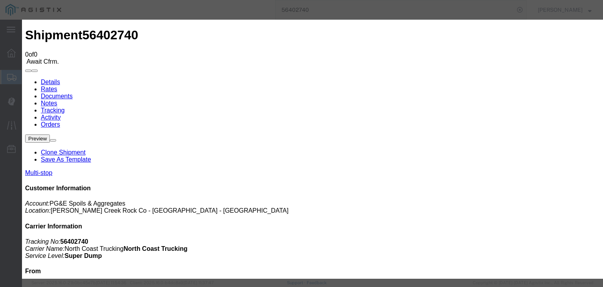
scroll to position [0, 0]
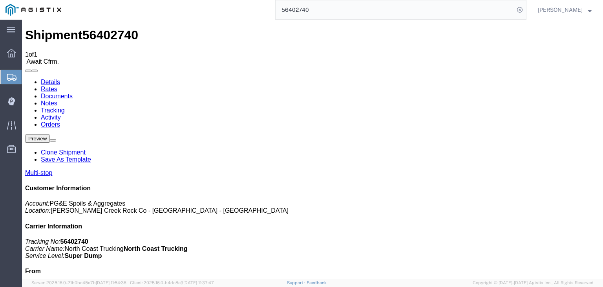
drag, startPoint x: 250, startPoint y: 110, endPoint x: 275, endPoint y: 164, distance: 59.8
click at [65, 107] on link "Tracking" at bounding box center [53, 110] width 24 height 7
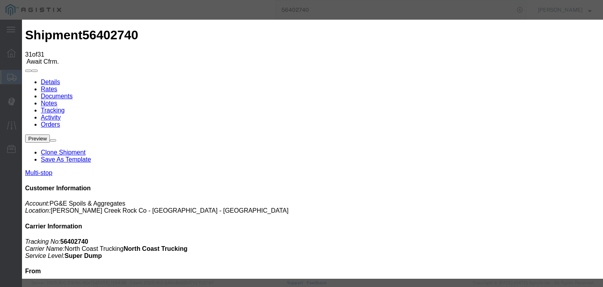
drag, startPoint x: 399, startPoint y: 98, endPoint x: 401, endPoint y: 104, distance: 6.2
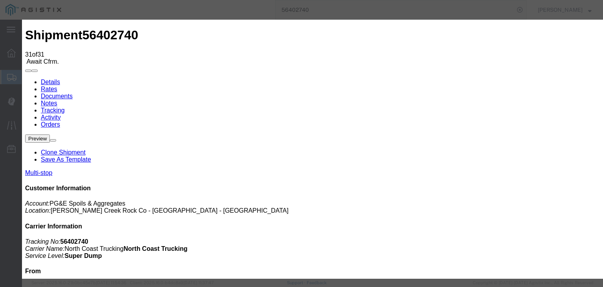
paste textarea "Point of origin: time ends at original starting point empty."
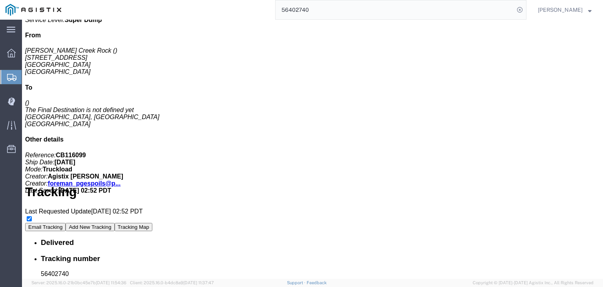
scroll to position [490, 0]
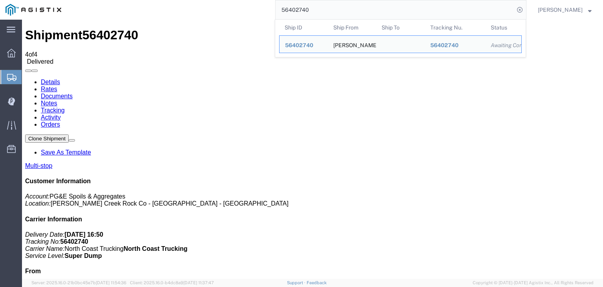
click at [329, 6] on input "56402740" at bounding box center [395, 9] width 239 height 19
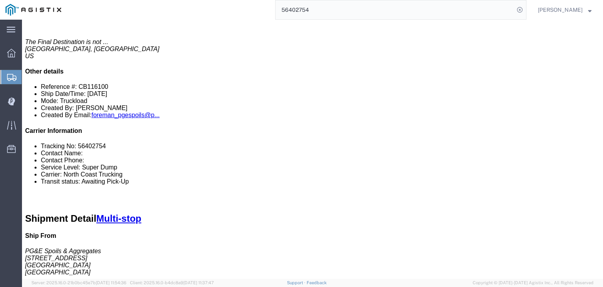
scroll to position [39, 0]
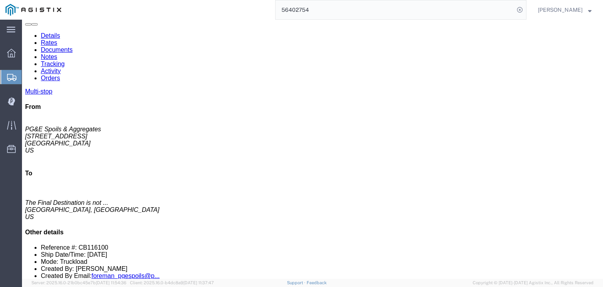
click link "Documents"
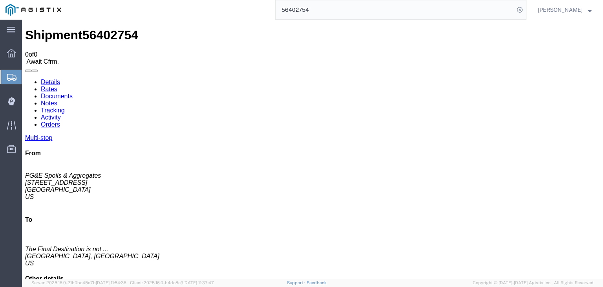
click at [65, 107] on link "Tracking" at bounding box center [53, 110] width 24 height 7
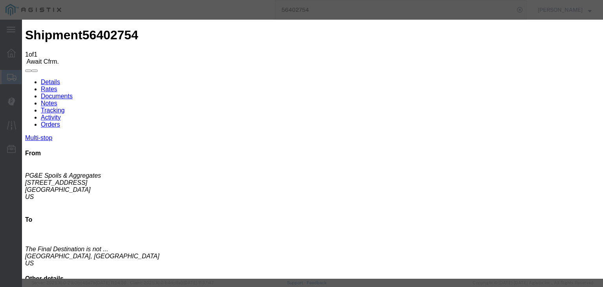
drag, startPoint x: 395, startPoint y: 97, endPoint x: 397, endPoint y: 103, distance: 5.5
